Goal: Check status: Check status

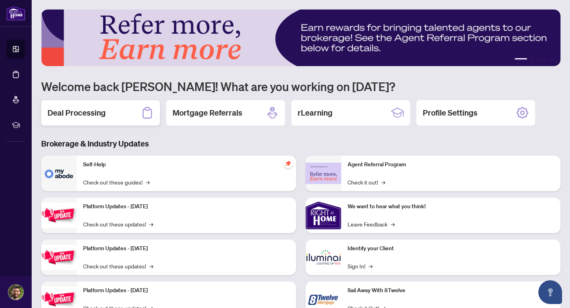
click at [101, 118] on div "Deal Processing" at bounding box center [100, 112] width 119 height 25
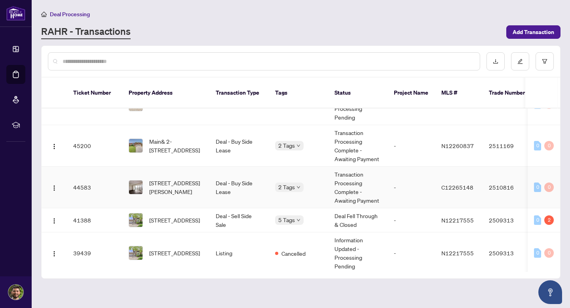
scroll to position [25, 0]
click at [321, 183] on div "2 Tags" at bounding box center [298, 186] width 47 height 9
click at [322, 182] on td "2 Tags" at bounding box center [298, 187] width 59 height 42
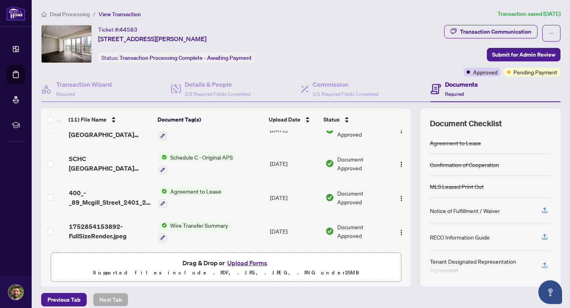
scroll to position [36, 0]
